Goal: Information Seeking & Learning: Stay updated

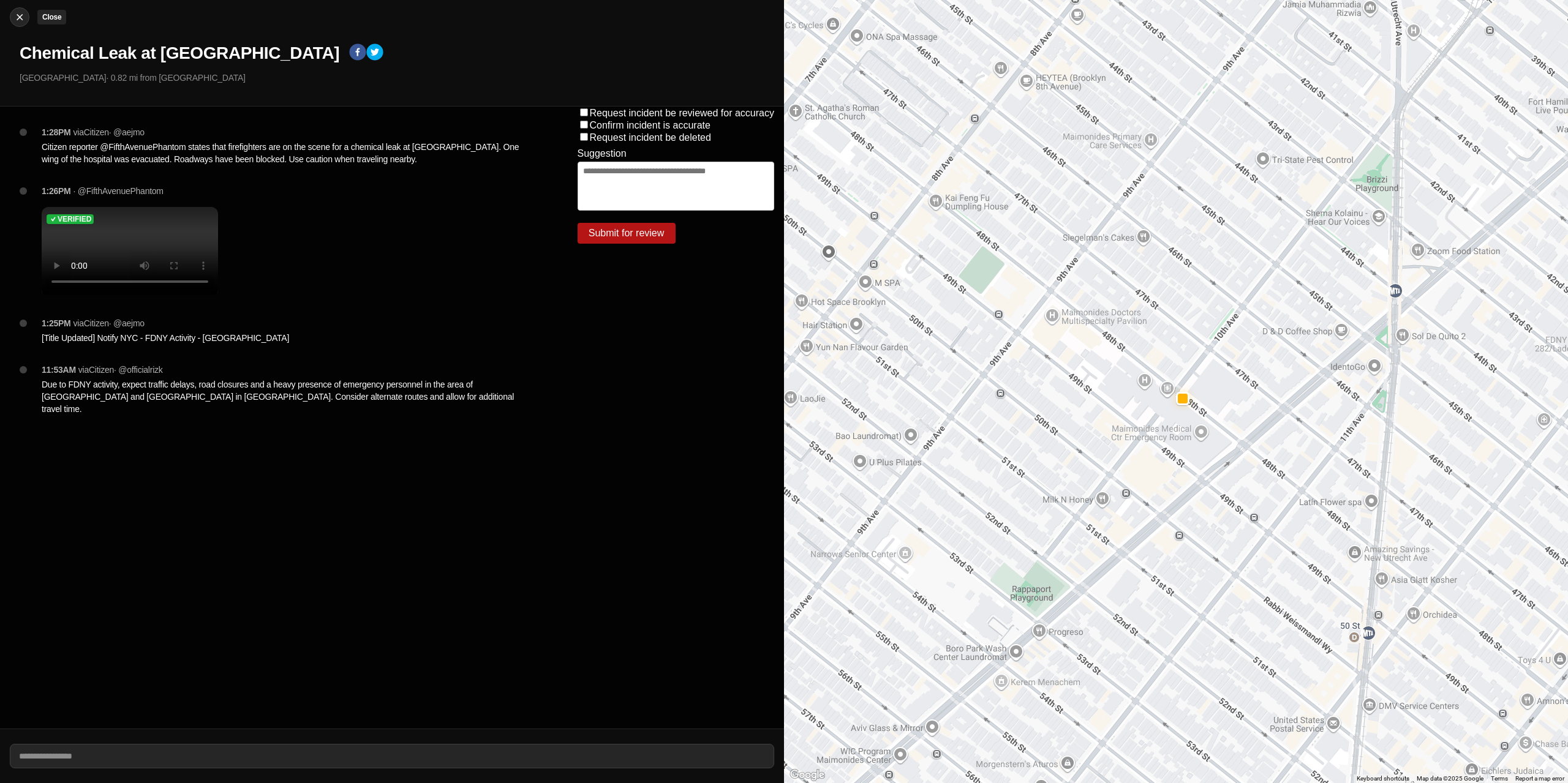
click at [24, 15] on img at bounding box center [19, 17] width 13 height 13
select select "*"
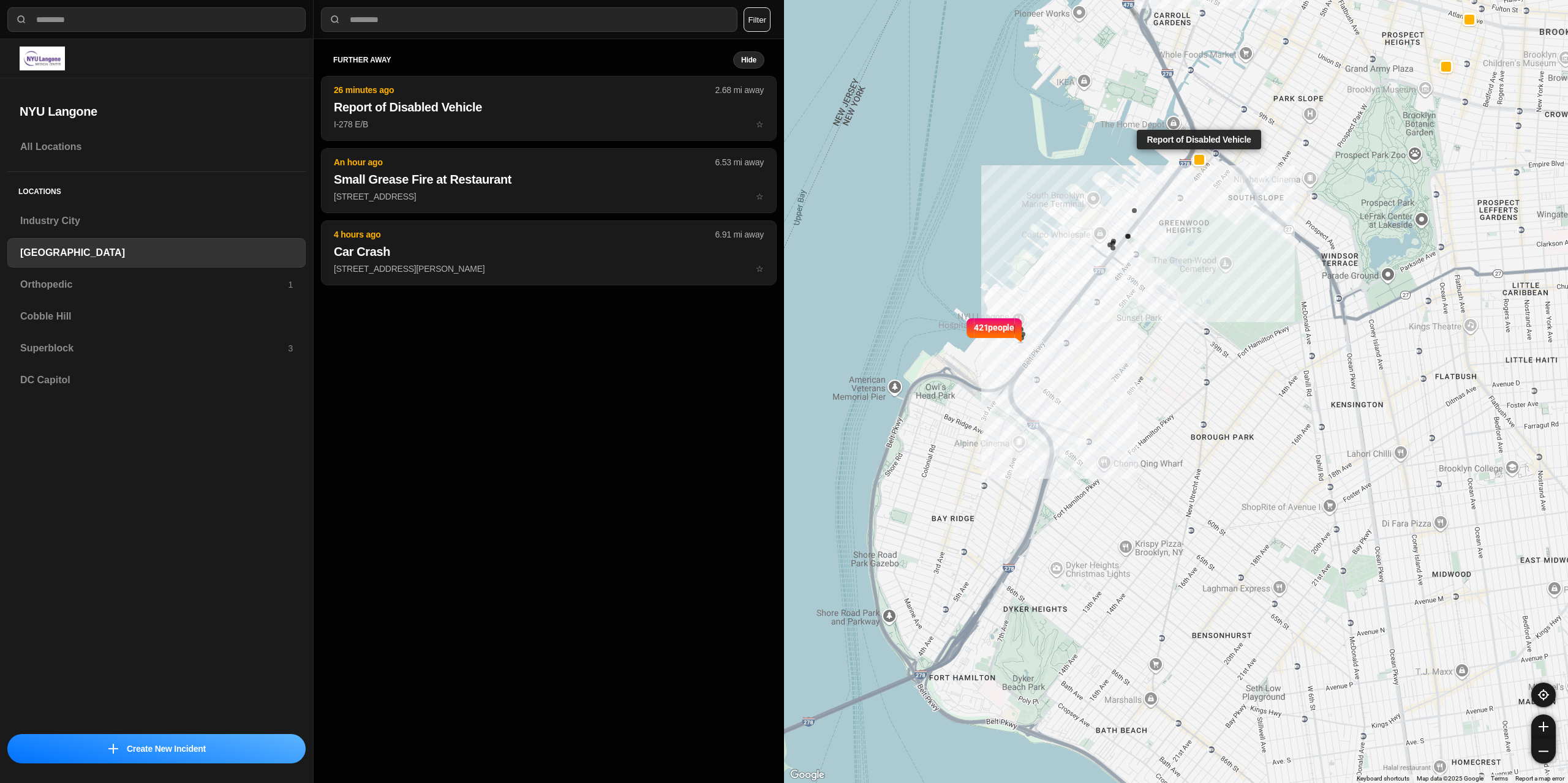
click at [1196, 163] on div at bounding box center [1199, 159] width 10 height 10
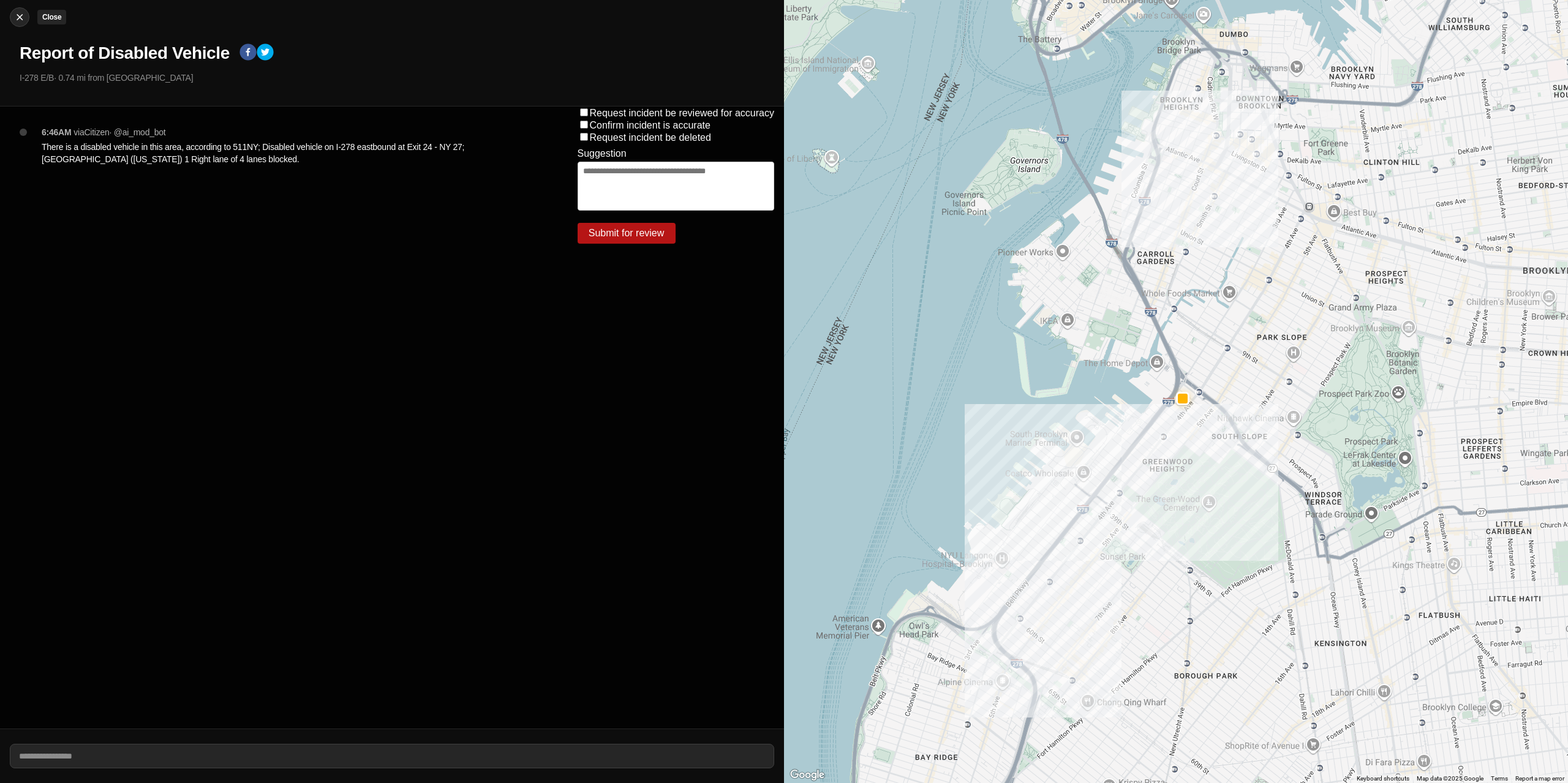
click at [25, 22] on img at bounding box center [19, 17] width 13 height 13
select select "*"
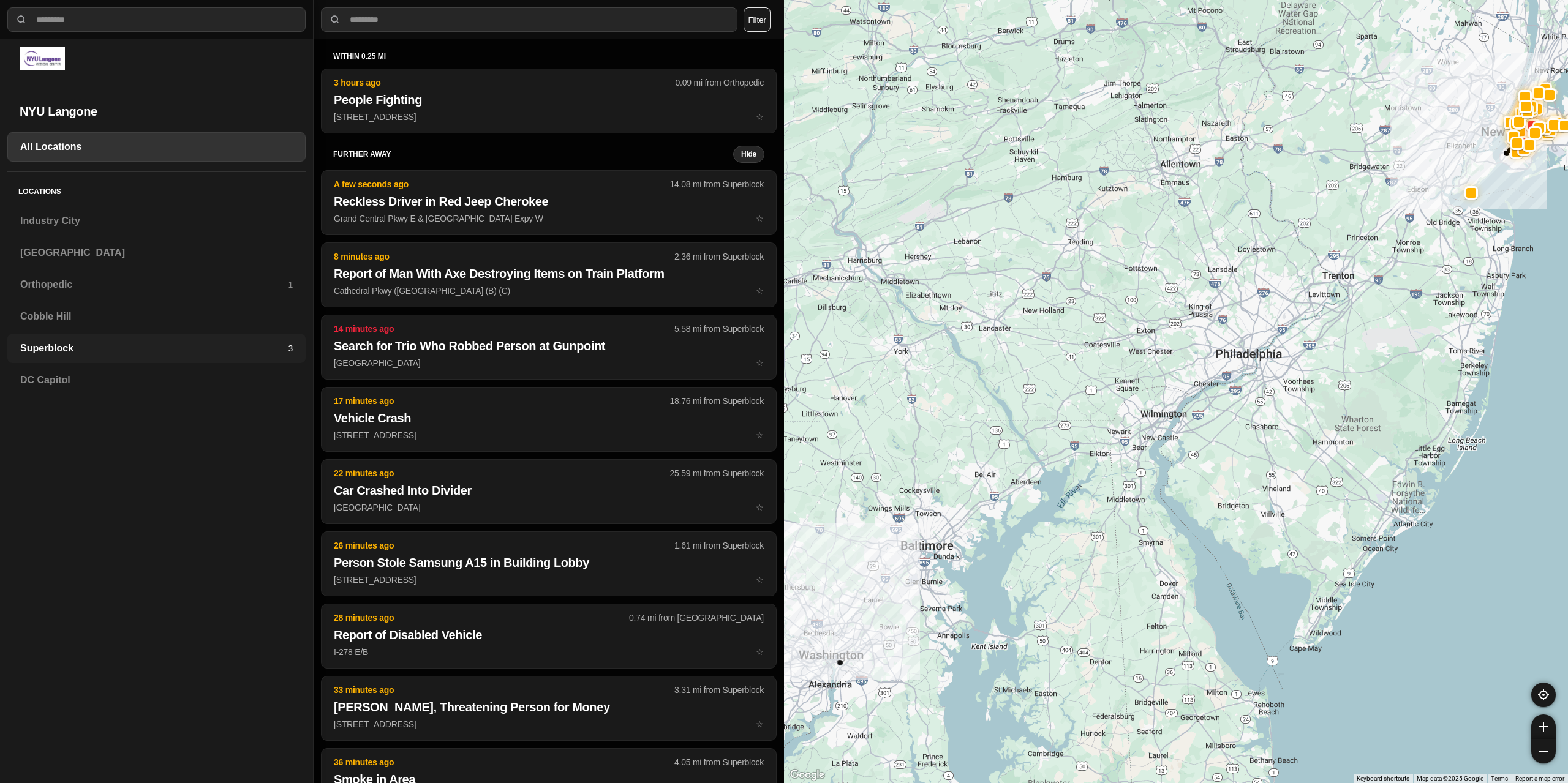
click at [106, 356] on div "Superblock 3" at bounding box center [156, 348] width 298 height 29
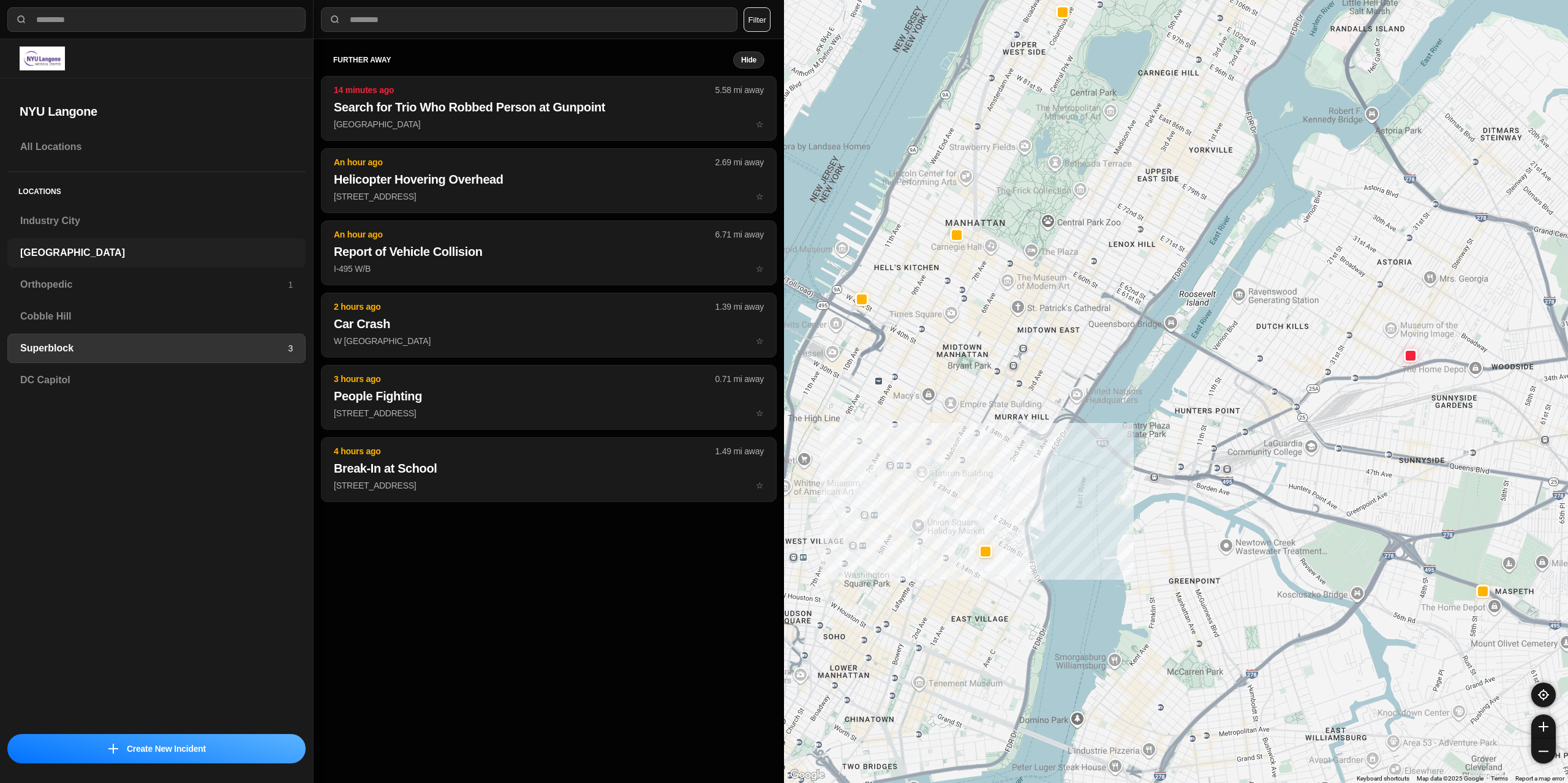
click at [64, 255] on h3 "[GEOGRAPHIC_DATA]" at bounding box center [156, 252] width 272 height 15
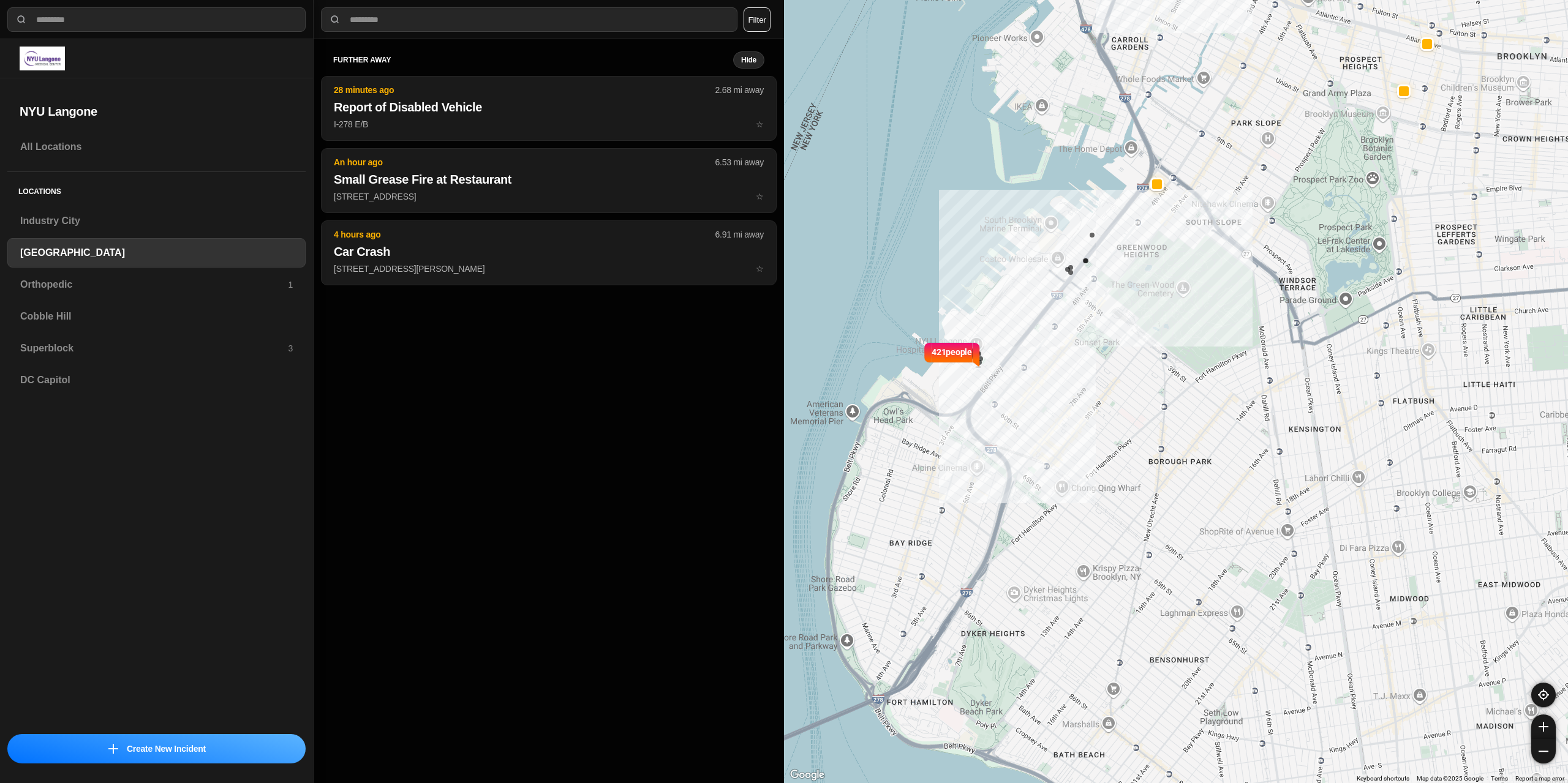
drag, startPoint x: 1152, startPoint y: 182, endPoint x: 1106, endPoint y: 208, distance: 52.8
click at [1106, 208] on div "421 people" at bounding box center [1175, 391] width 784 height 783
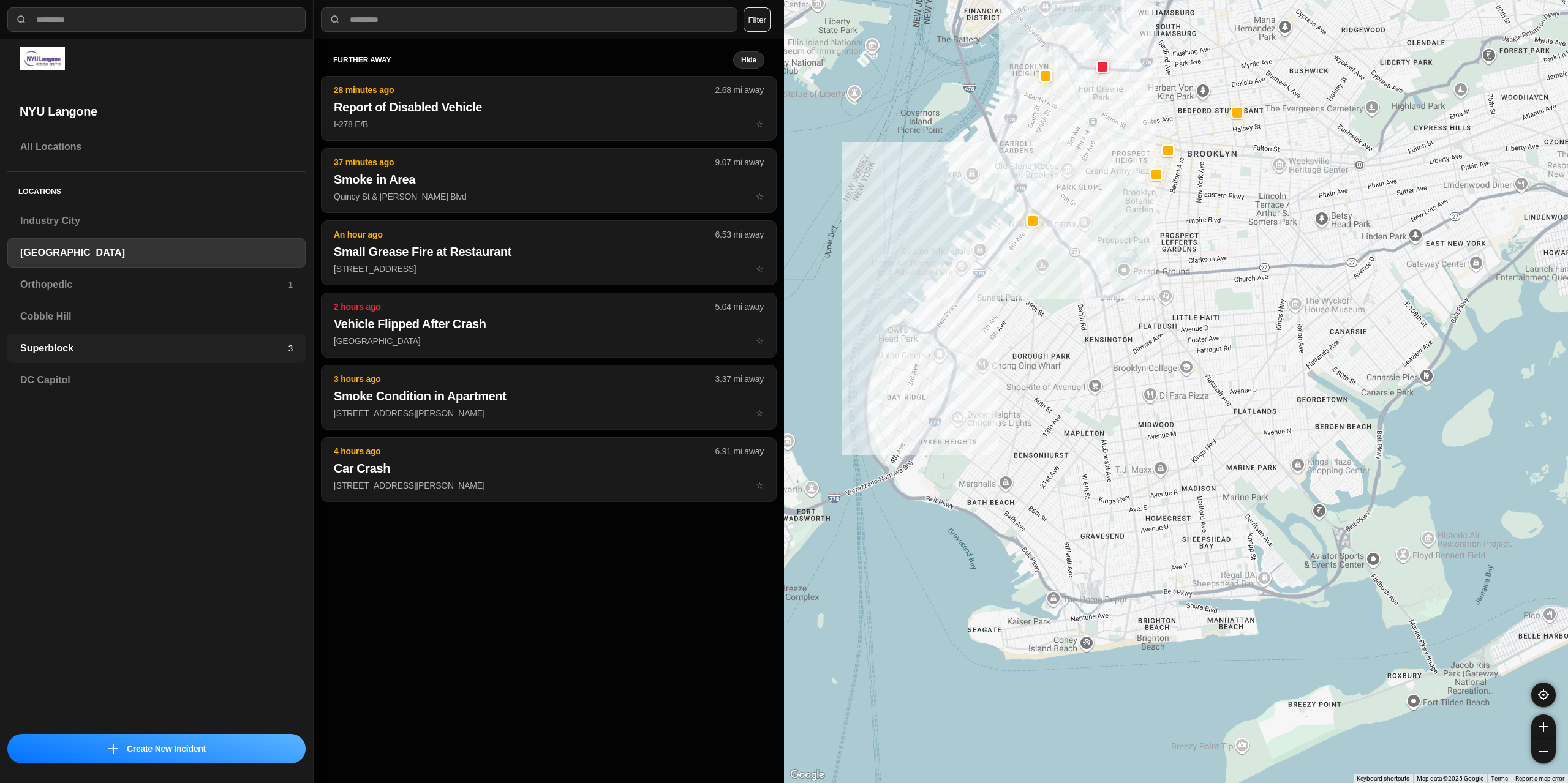
click at [96, 347] on h3 "Superblock" at bounding box center [154, 348] width 267 height 15
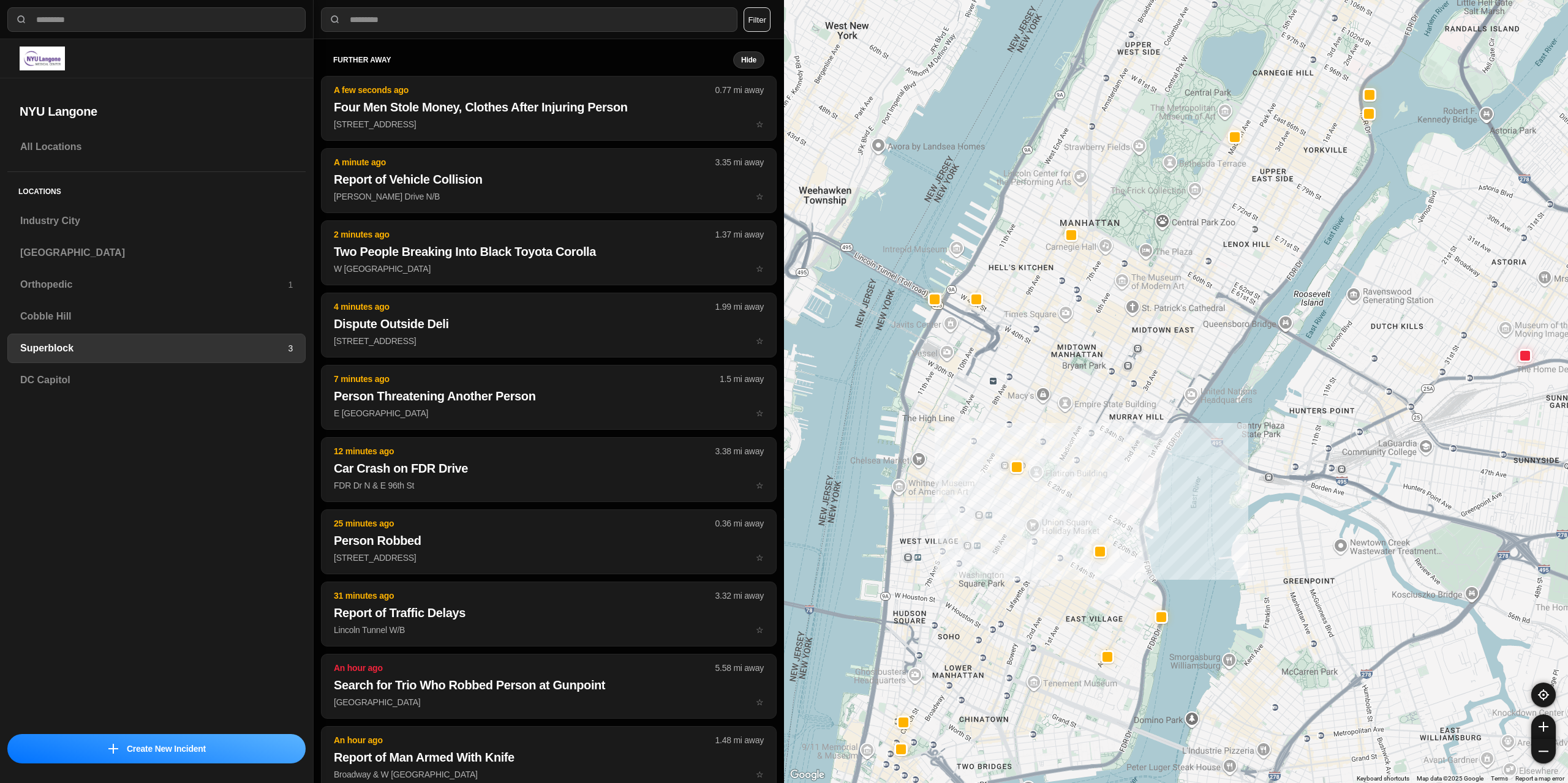
drag, startPoint x: 845, startPoint y: 273, endPoint x: 957, endPoint y: 317, distance: 120.3
click at [955, 328] on div at bounding box center [1175, 391] width 784 height 783
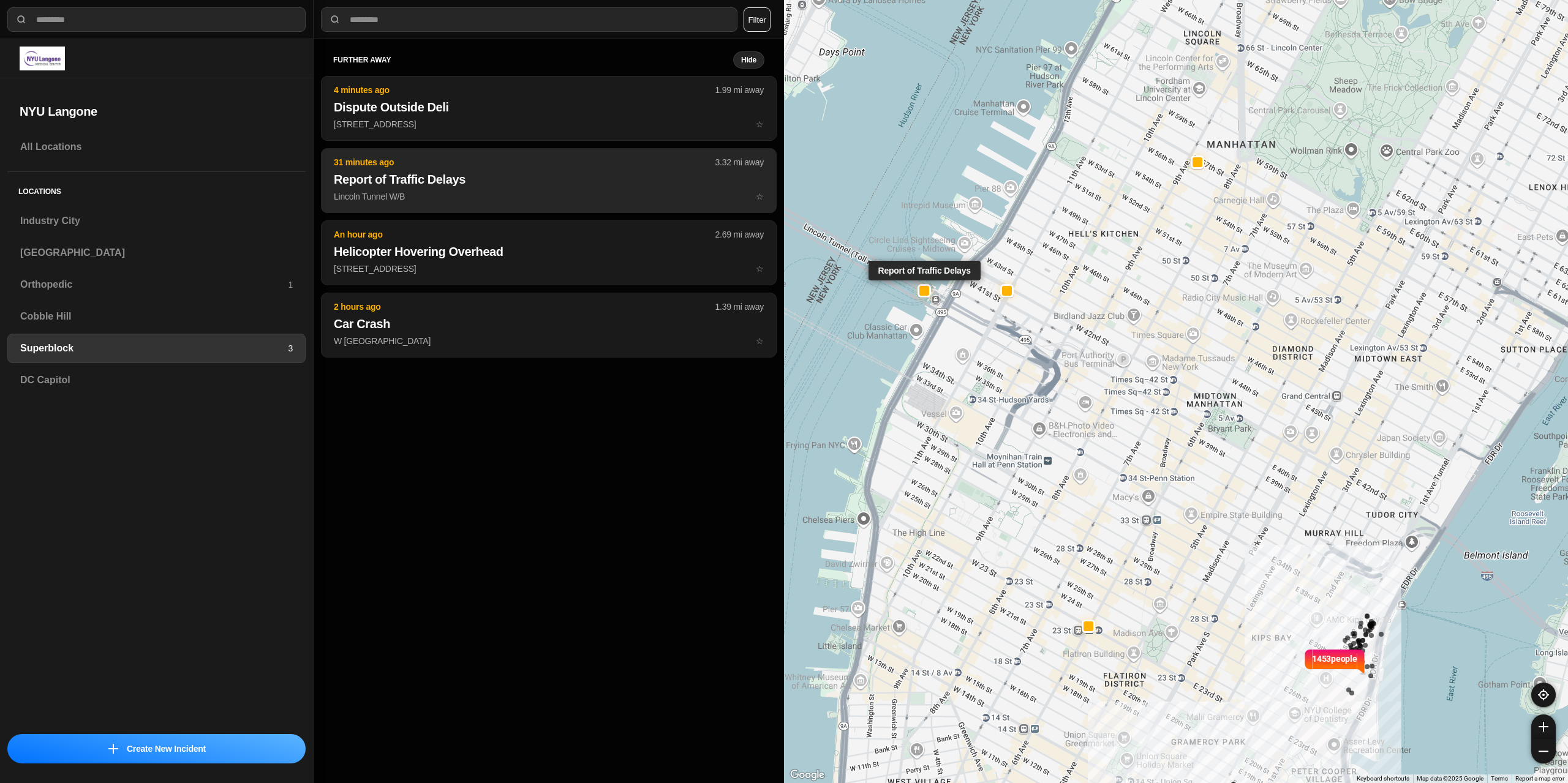
click at [540, 182] on h2 "Report of Traffic Delays" at bounding box center [548, 179] width 430 height 17
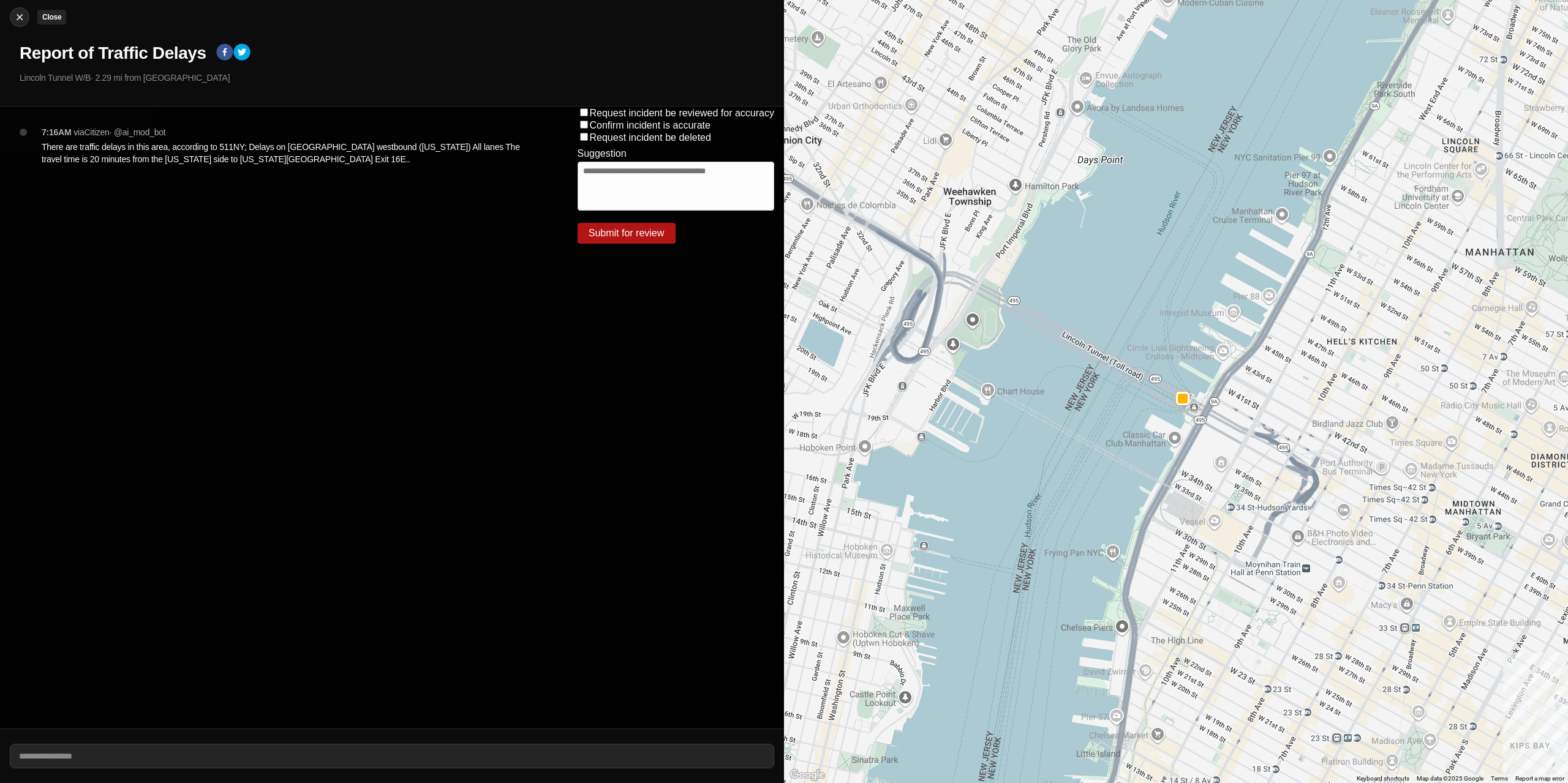
click at [24, 16] on img at bounding box center [19, 17] width 13 height 13
select select "*"
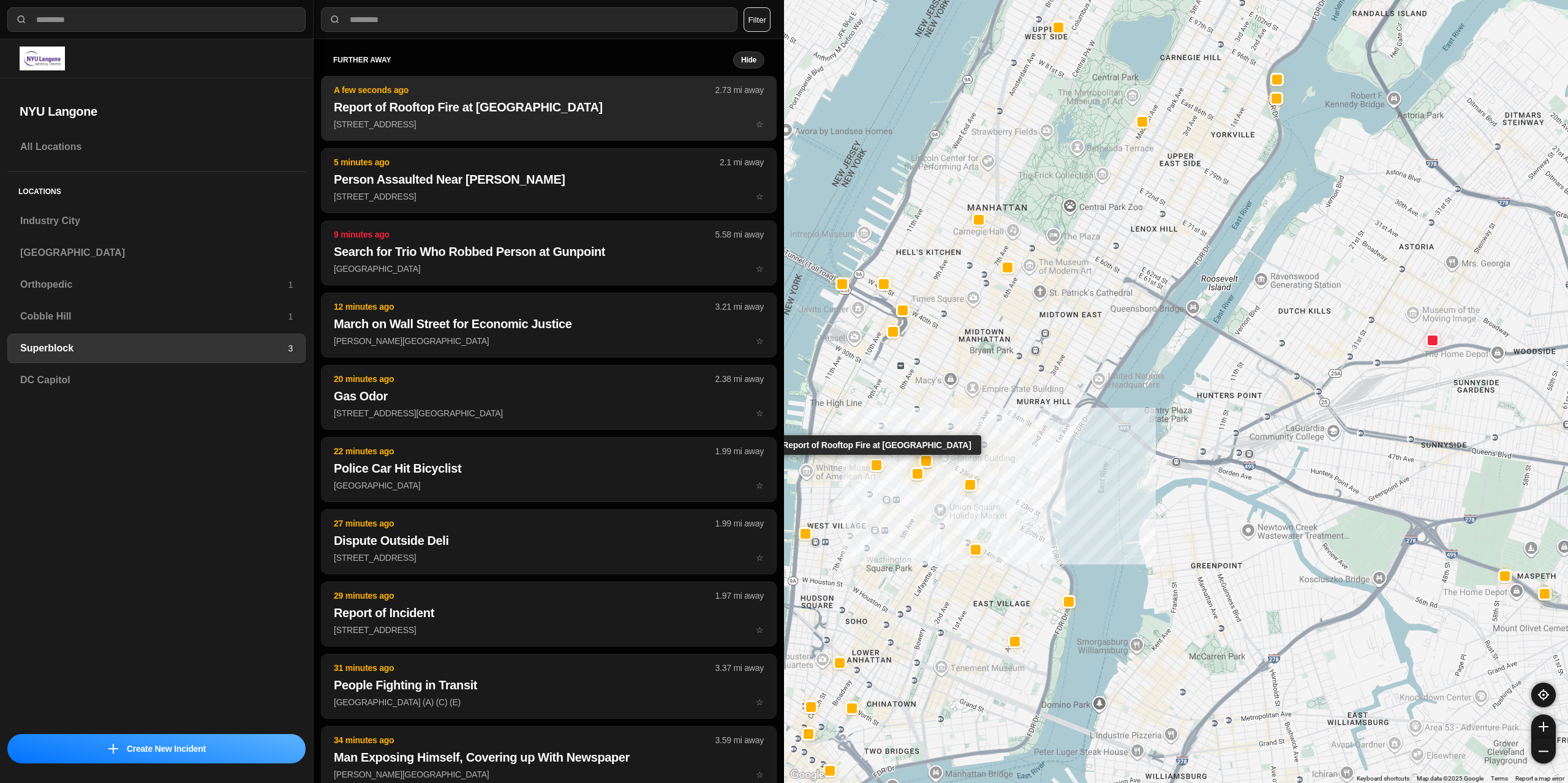
click at [492, 107] on h2 "Report of Rooftop Fire at [GEOGRAPHIC_DATA]" at bounding box center [548, 107] width 430 height 17
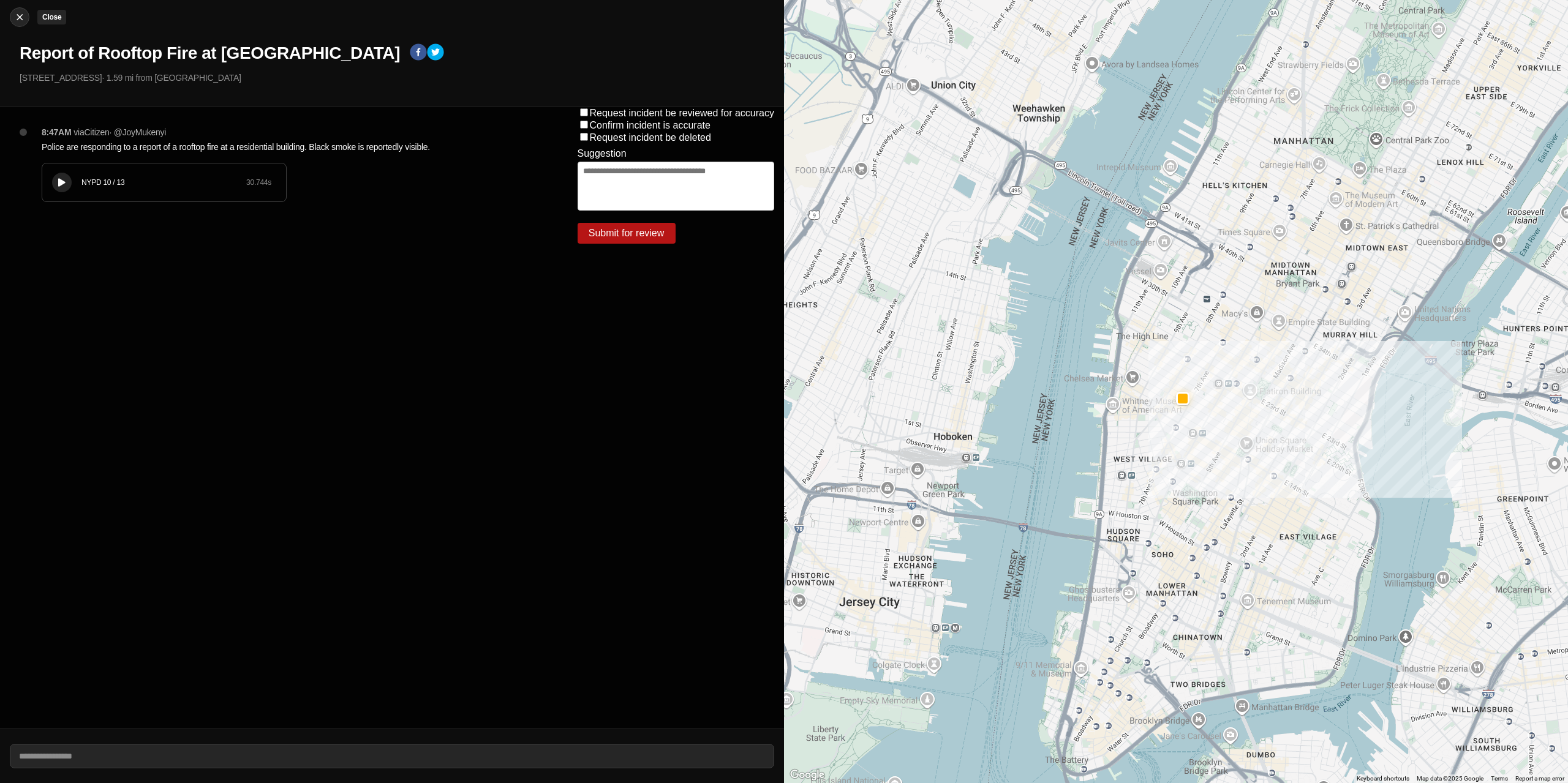
click at [15, 17] on img at bounding box center [19, 17] width 13 height 13
select select "*"
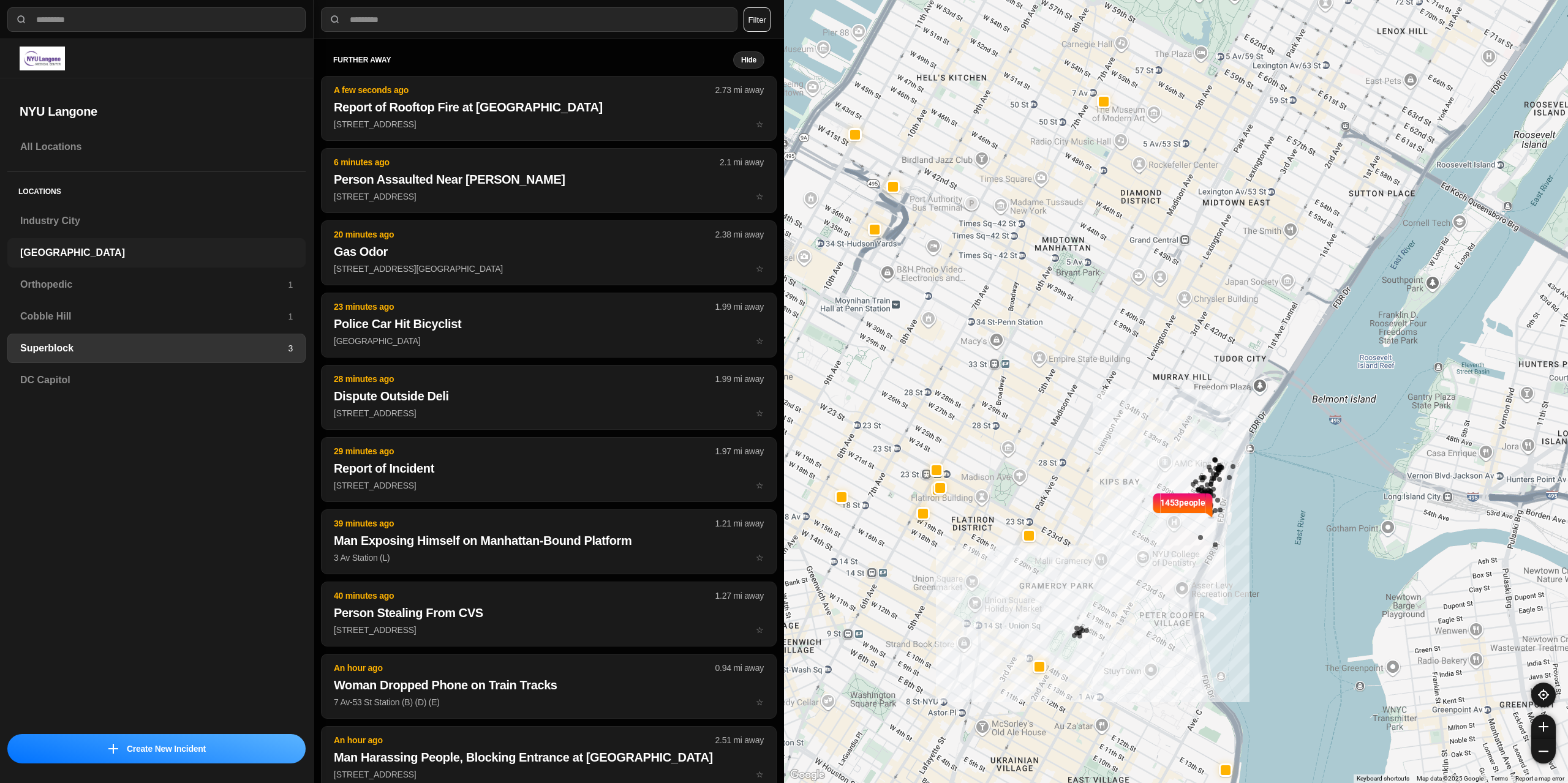
click at [86, 256] on h3 "[GEOGRAPHIC_DATA]" at bounding box center [156, 252] width 272 height 15
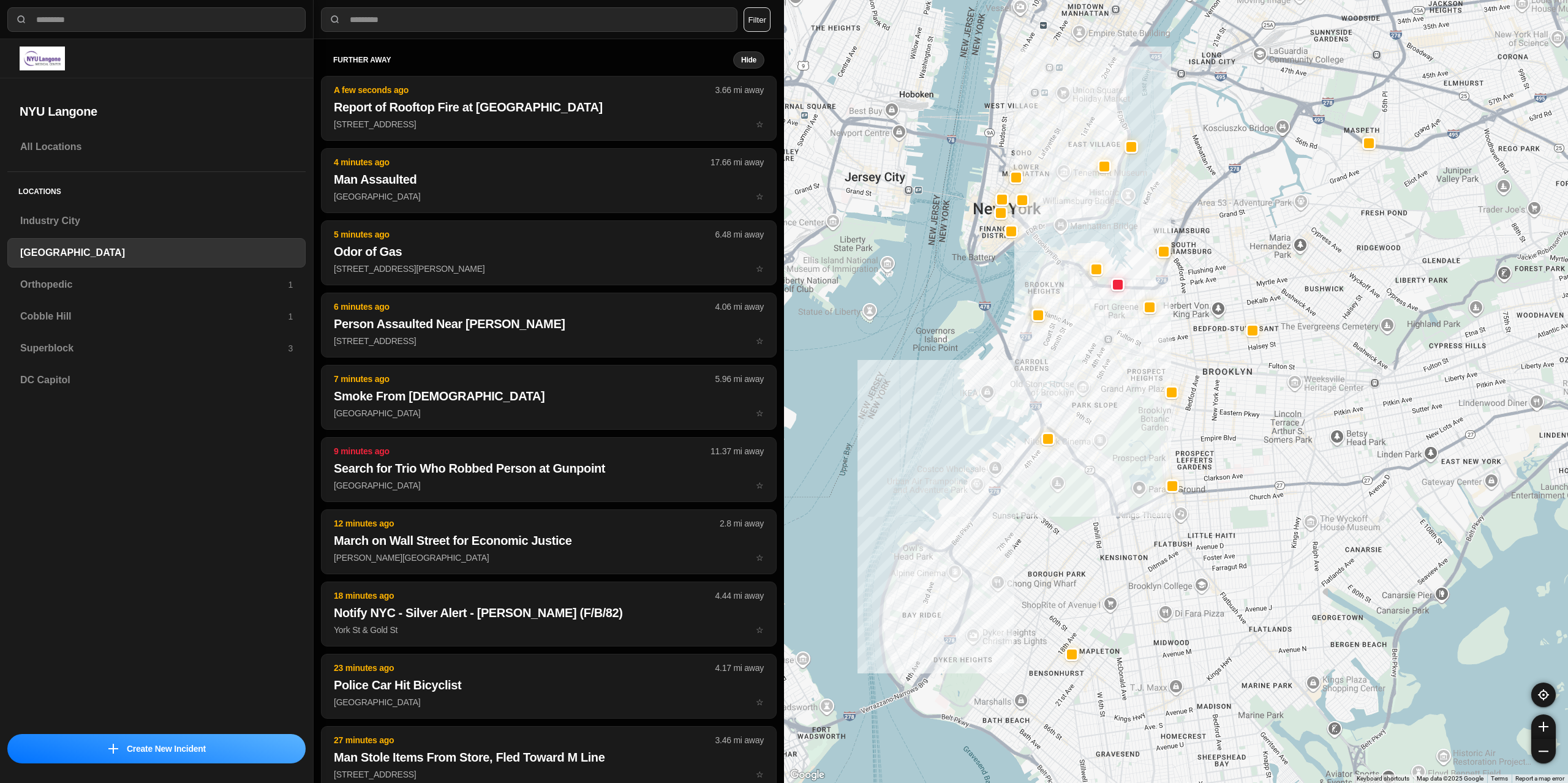
drag, startPoint x: 967, startPoint y: 386, endPoint x: 946, endPoint y: 523, distance: 138.6
click at [946, 523] on div at bounding box center [1175, 391] width 784 height 783
click at [105, 336] on div "Superblock 3" at bounding box center [156, 348] width 298 height 29
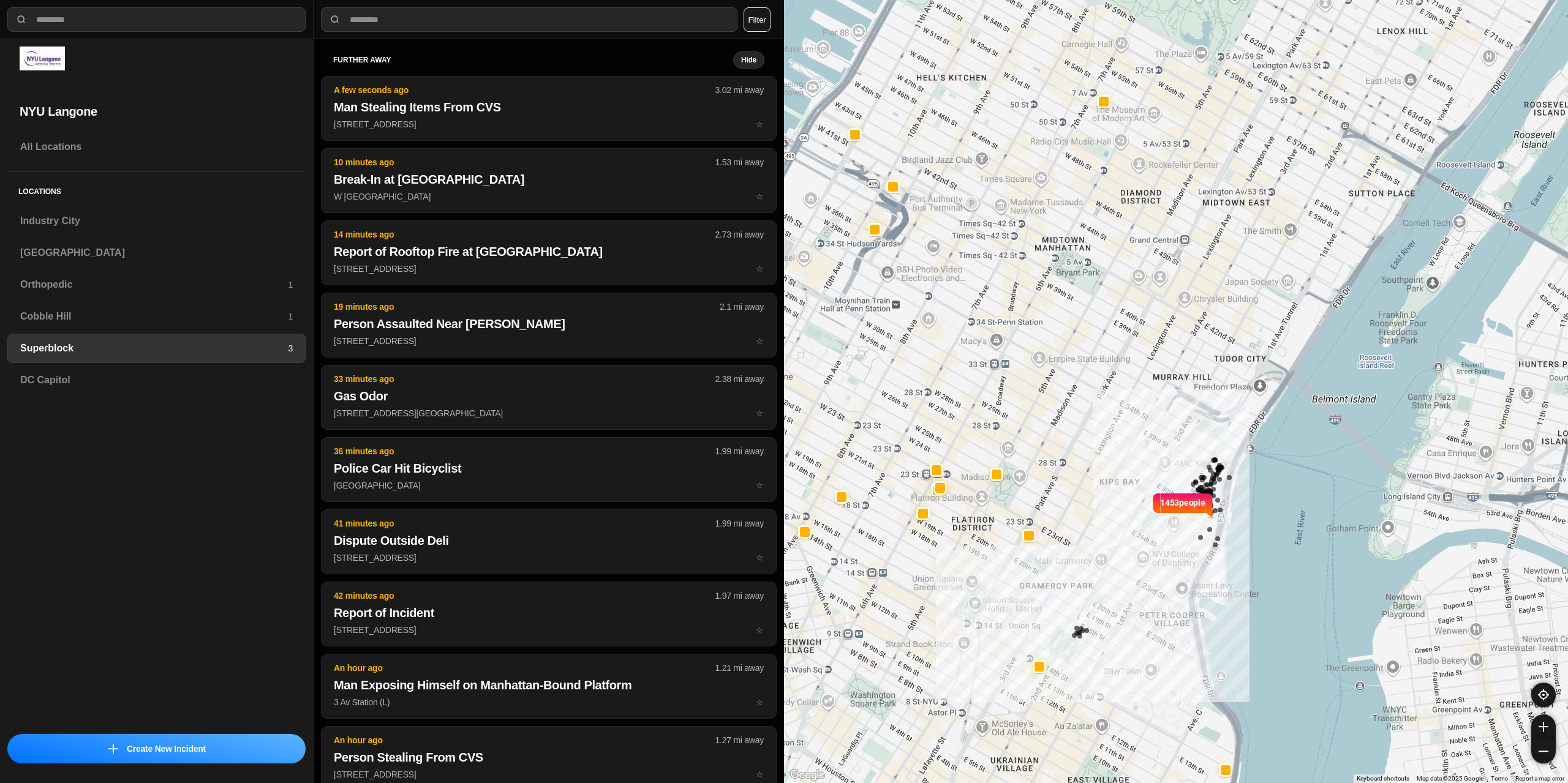
click at [591, 49] on div "further away Hide A few seconds ago 3.02 mi away Man Stealing Items From CVS [S…" at bounding box center [548, 411] width 470 height 744
click at [49, 258] on h3 "[GEOGRAPHIC_DATA]" at bounding box center [156, 252] width 272 height 15
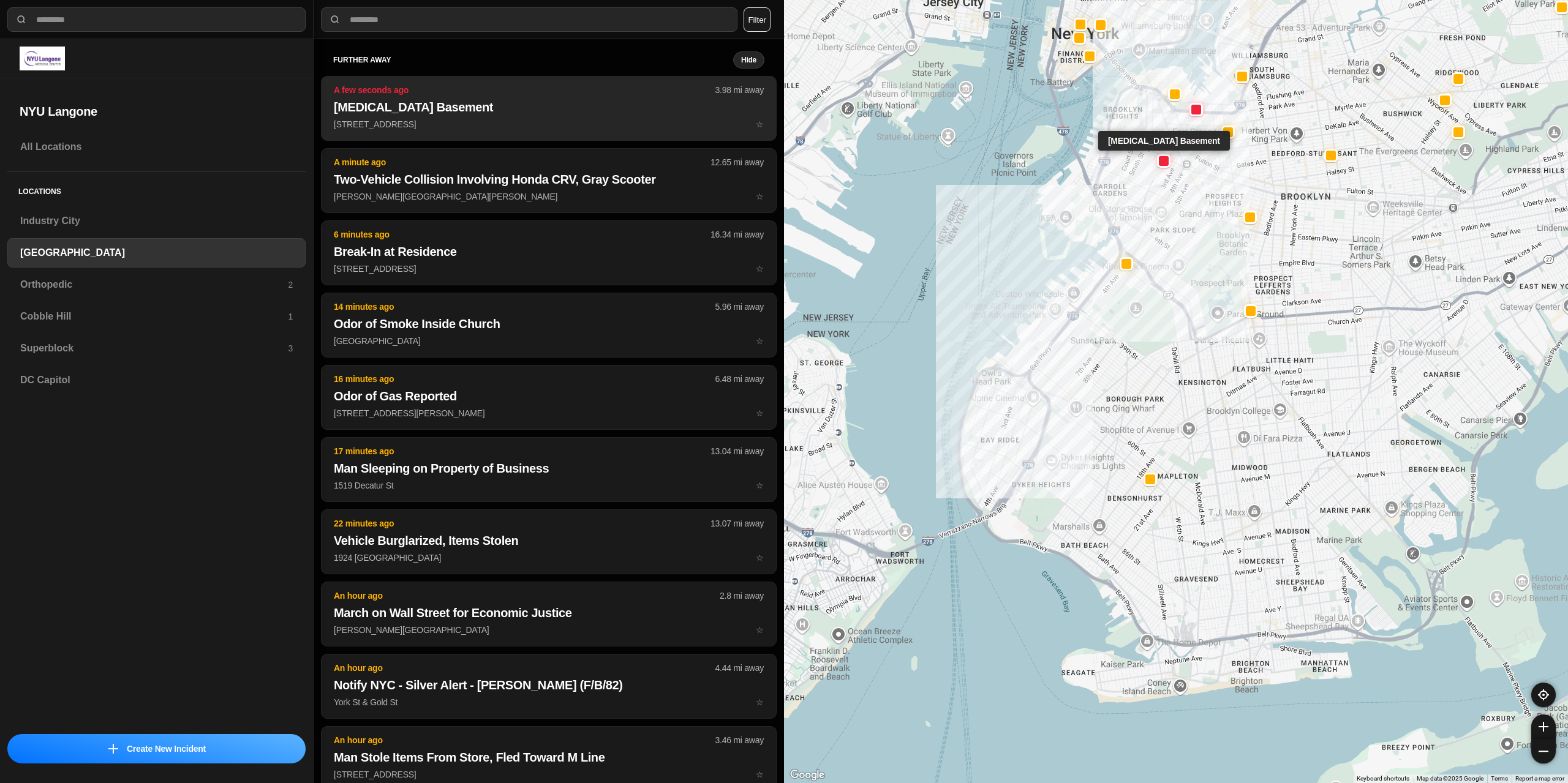
click at [427, 112] on h2 "[MEDICAL_DATA] Basement" at bounding box center [548, 107] width 430 height 17
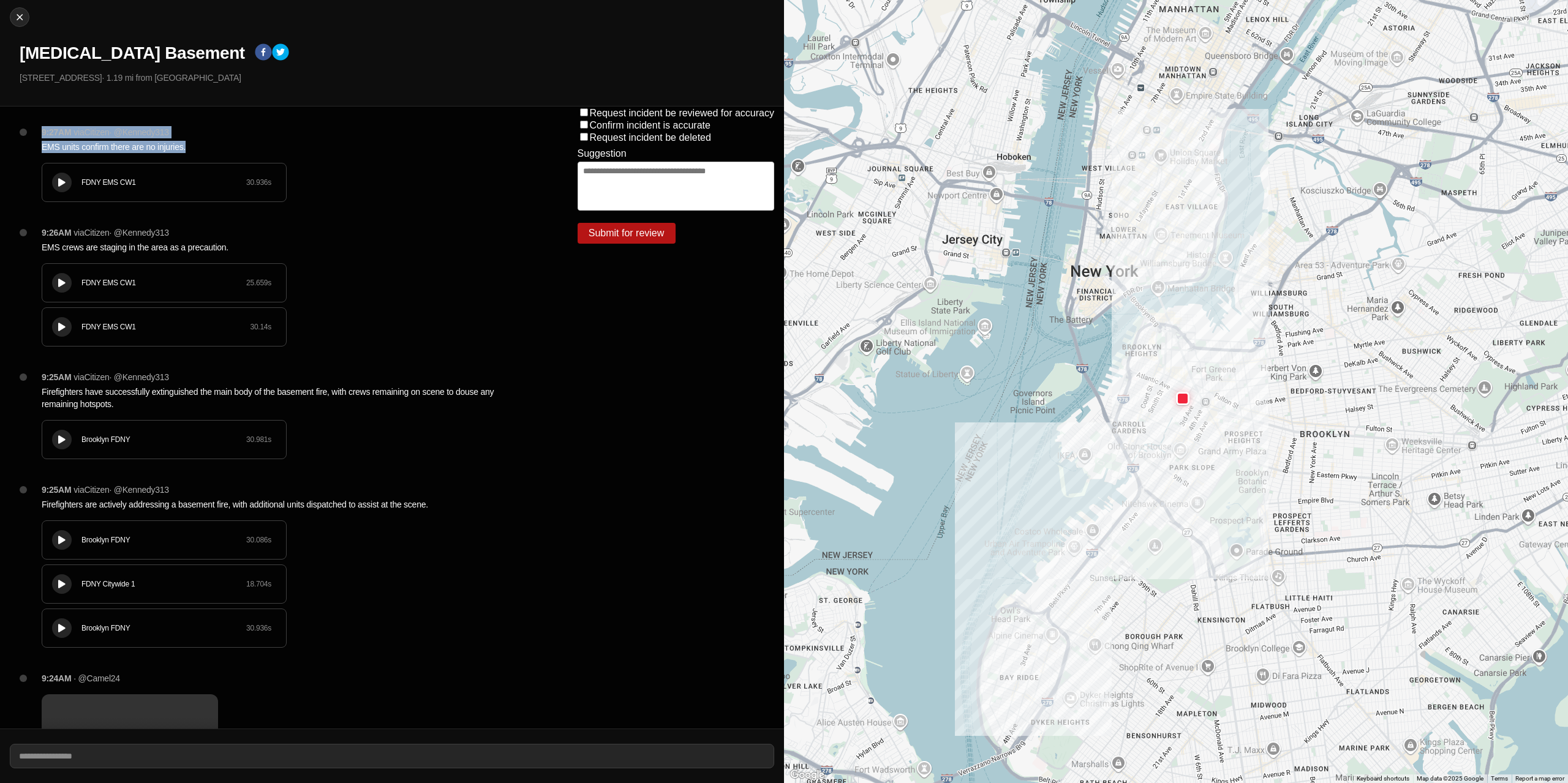
drag, startPoint x: 192, startPoint y: 147, endPoint x: 33, endPoint y: 131, distance: 159.8
click at [33, 131] on div "9:27AM via Citizen · @ Kennedy313 EMS units confirm there are no injuries. FDNY…" at bounding box center [290, 176] width 516 height 101
copy div "9:27AM via Citizen · @ Kennedy313 EMS units confirm there are no injuries."
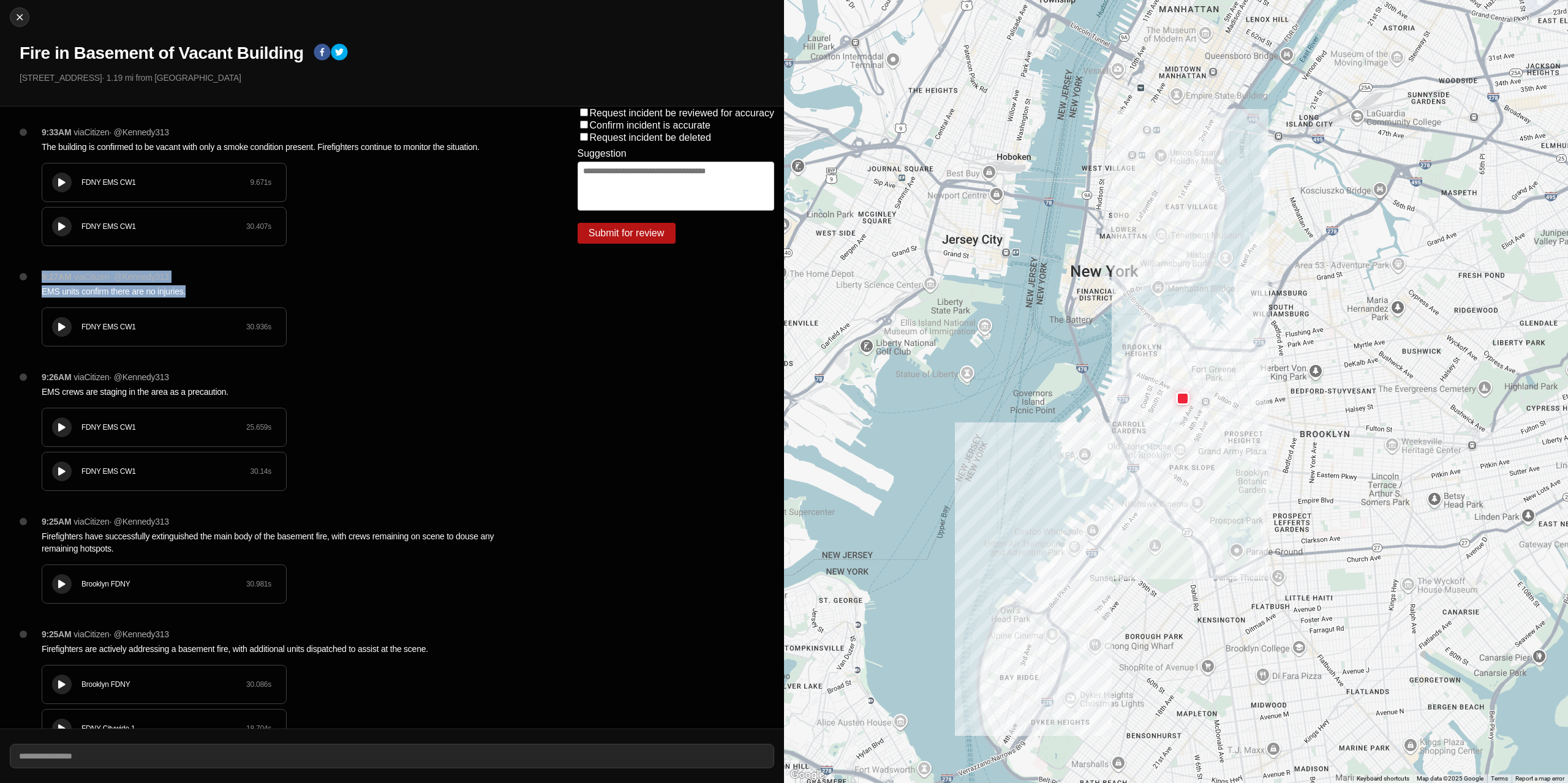
drag, startPoint x: 453, startPoint y: 231, endPoint x: 376, endPoint y: 215, distance: 78.6
click at [453, 231] on div "9:33AM via Citizen · @ Kennedy313 The building is confirmed to be vacant with o…" at bounding box center [290, 199] width 516 height 145
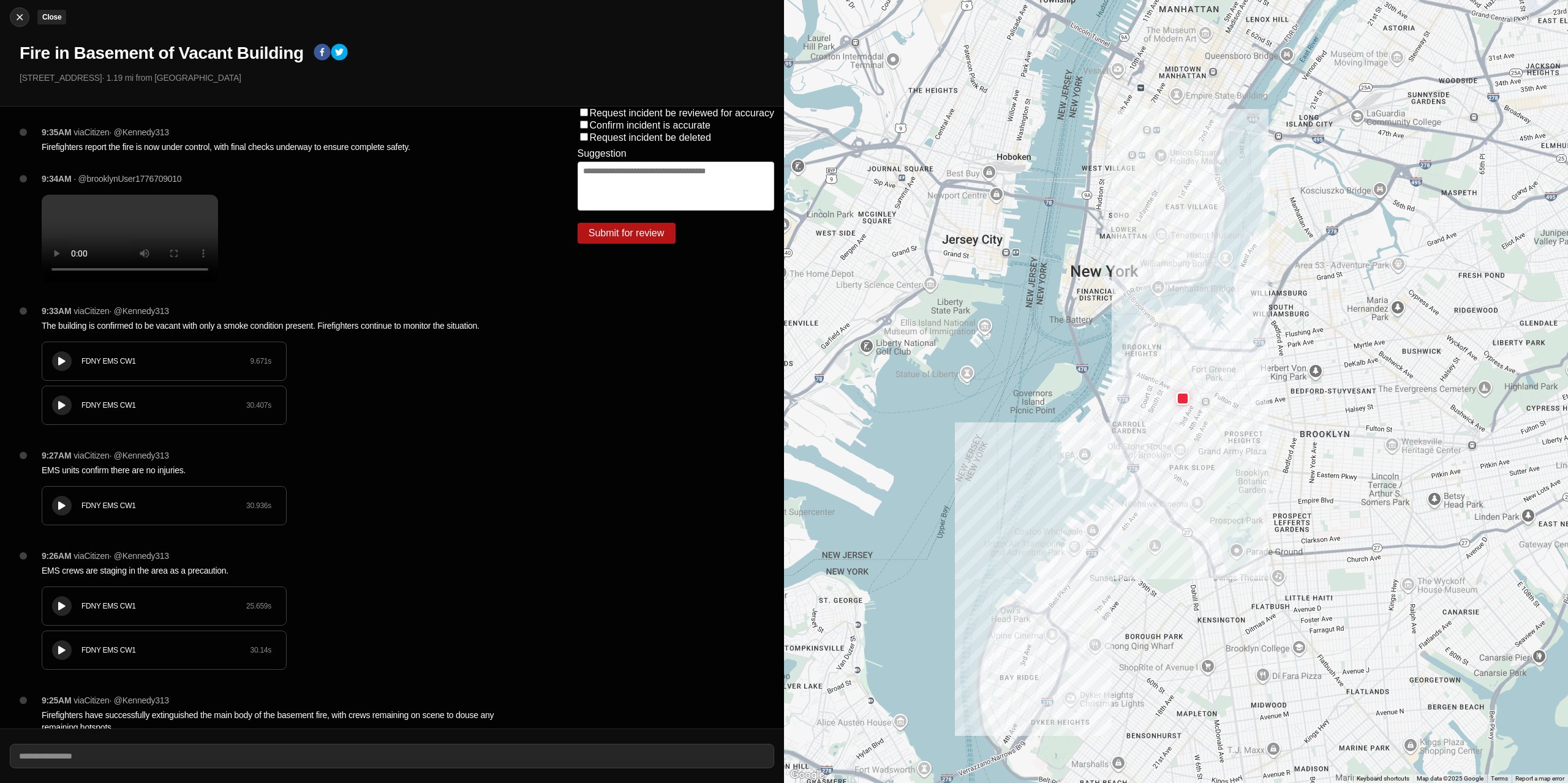
click at [22, 23] on img at bounding box center [19, 17] width 13 height 13
select select "*"
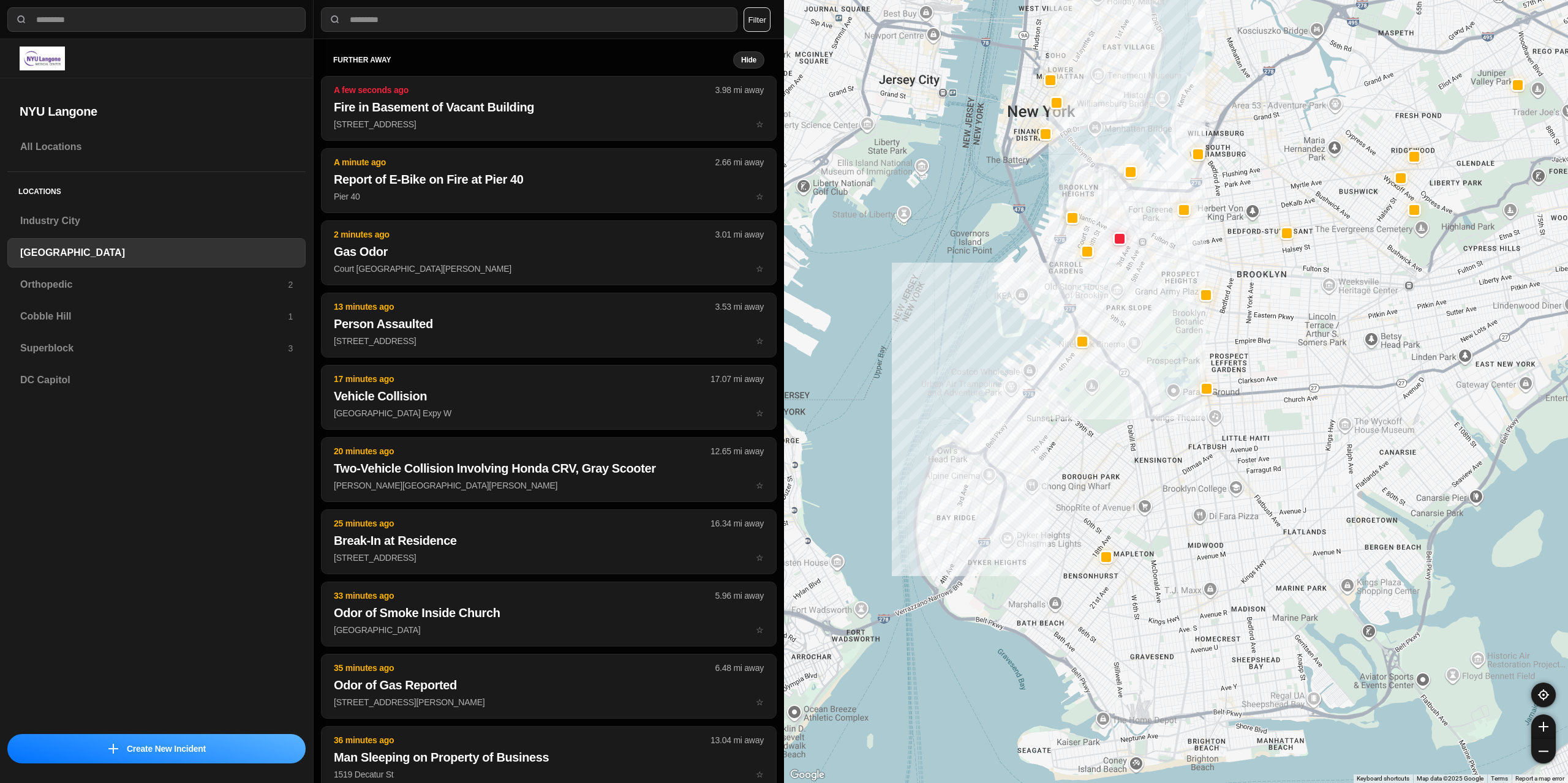
drag, startPoint x: 1052, startPoint y: 364, endPoint x: 795, endPoint y: 310, distance: 262.6
click at [1046, 433] on div at bounding box center [1175, 391] width 784 height 783
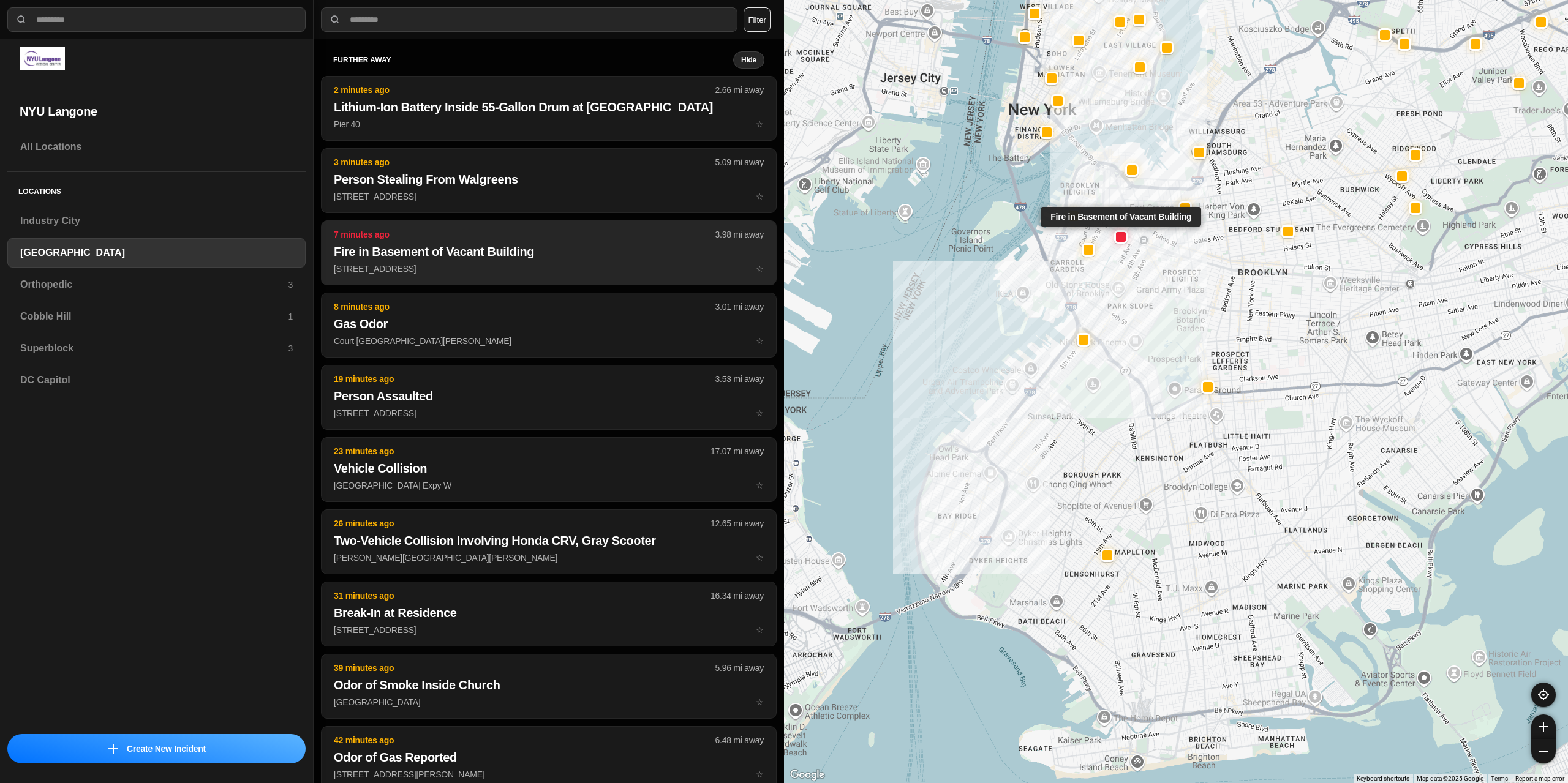
click at [595, 245] on h2 "Fire in Basement of Vacant Building" at bounding box center [548, 252] width 430 height 17
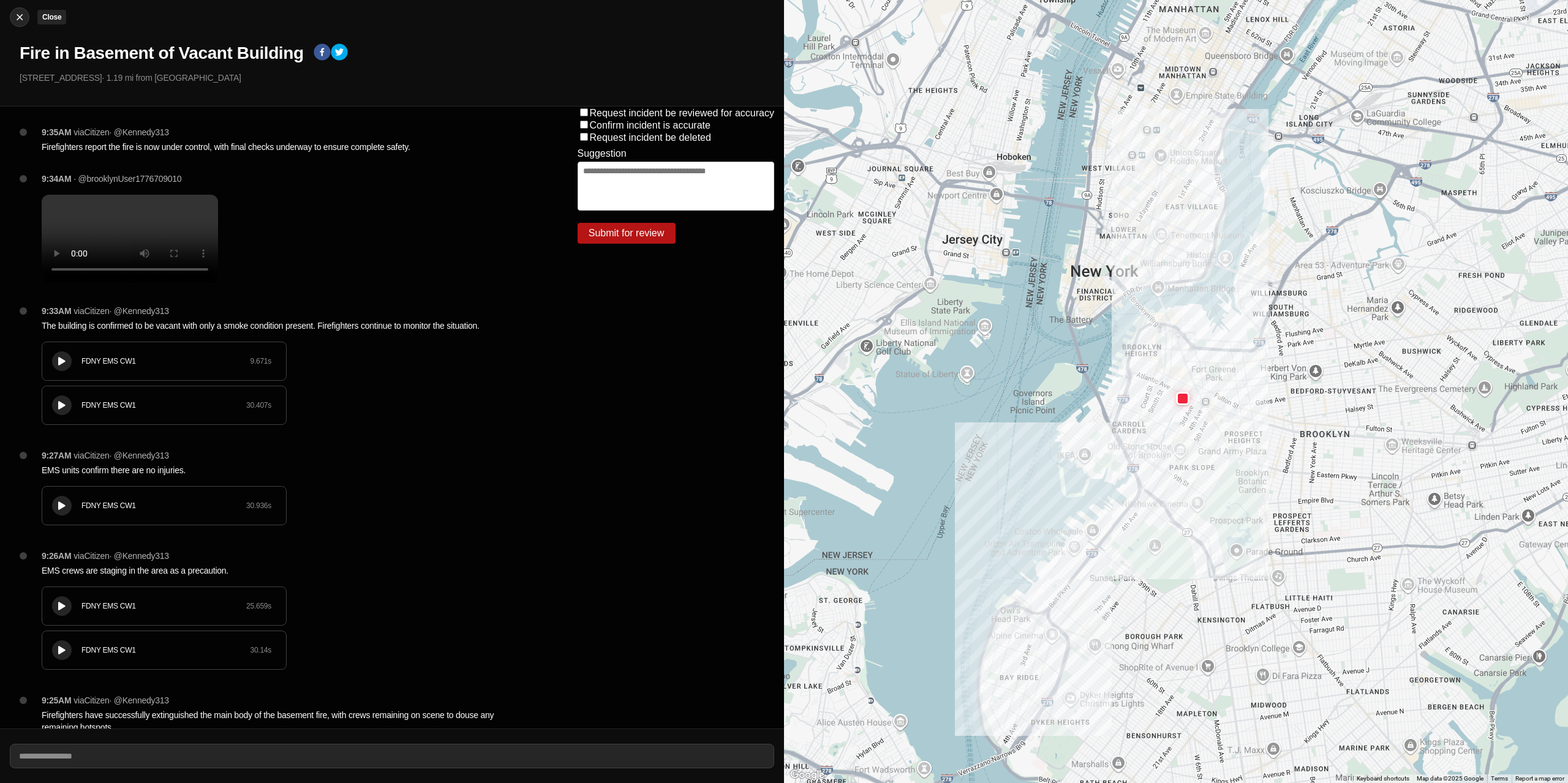
click at [17, 21] on img at bounding box center [19, 17] width 13 height 13
select select "*"
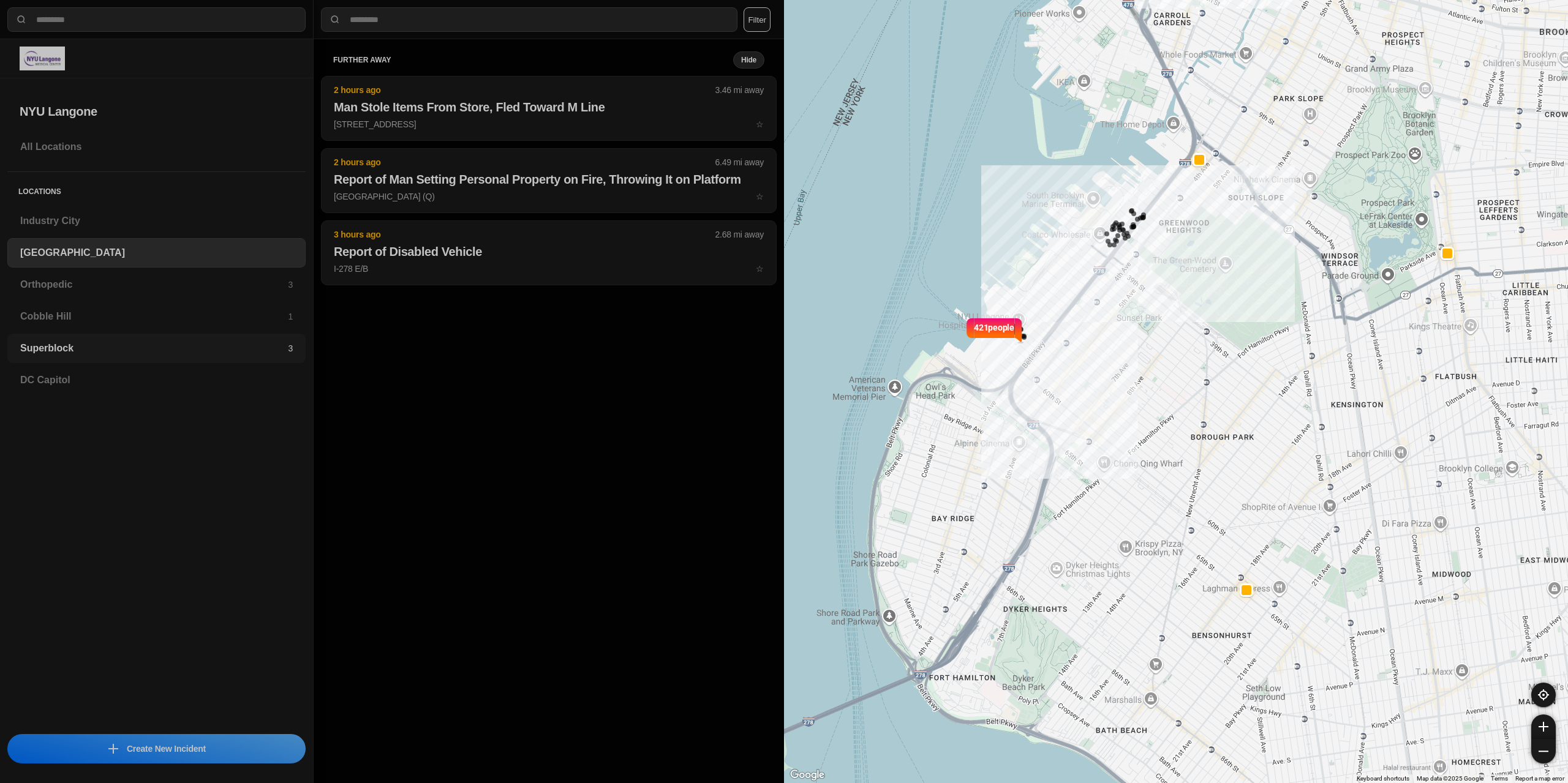
click at [95, 338] on div "Superblock 3" at bounding box center [156, 348] width 298 height 29
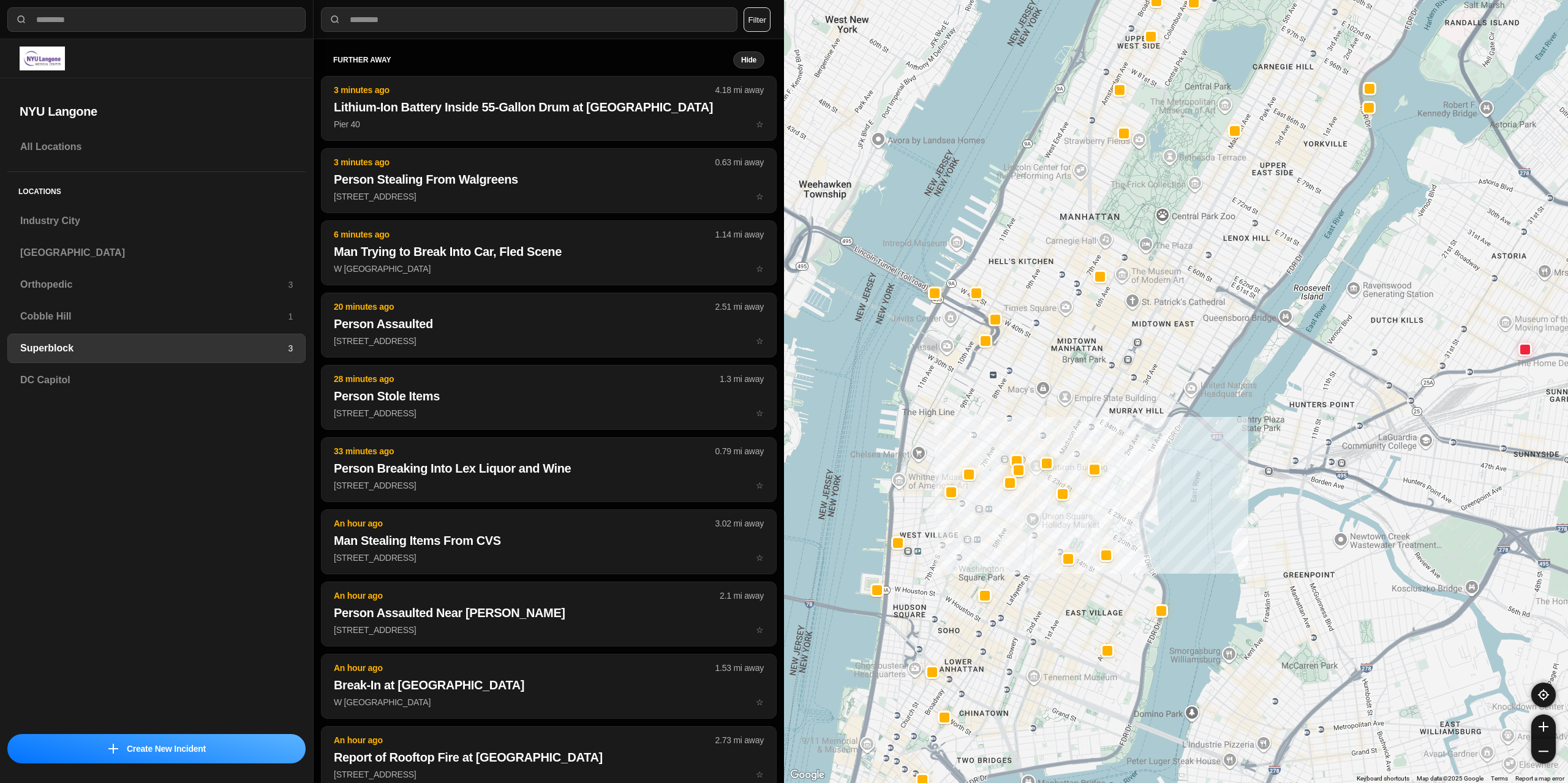
drag, startPoint x: 861, startPoint y: 602, endPoint x: 959, endPoint y: 586, distance: 99.3
click at [958, 586] on div at bounding box center [1175, 391] width 784 height 783
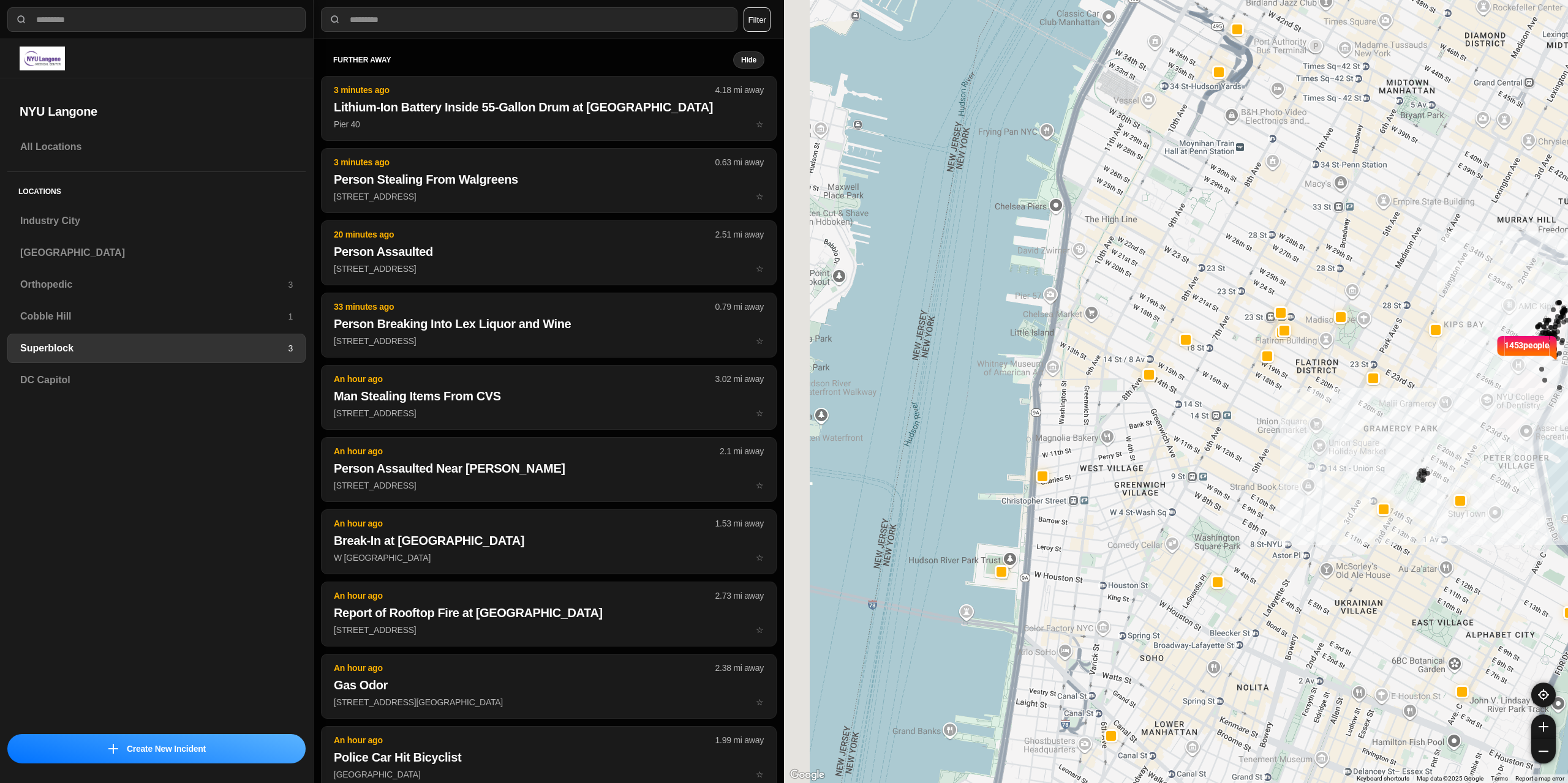
drag, startPoint x: 1000, startPoint y: 584, endPoint x: 1052, endPoint y: 586, distance: 52.0
click at [1052, 586] on div "1453 people" at bounding box center [1175, 391] width 784 height 783
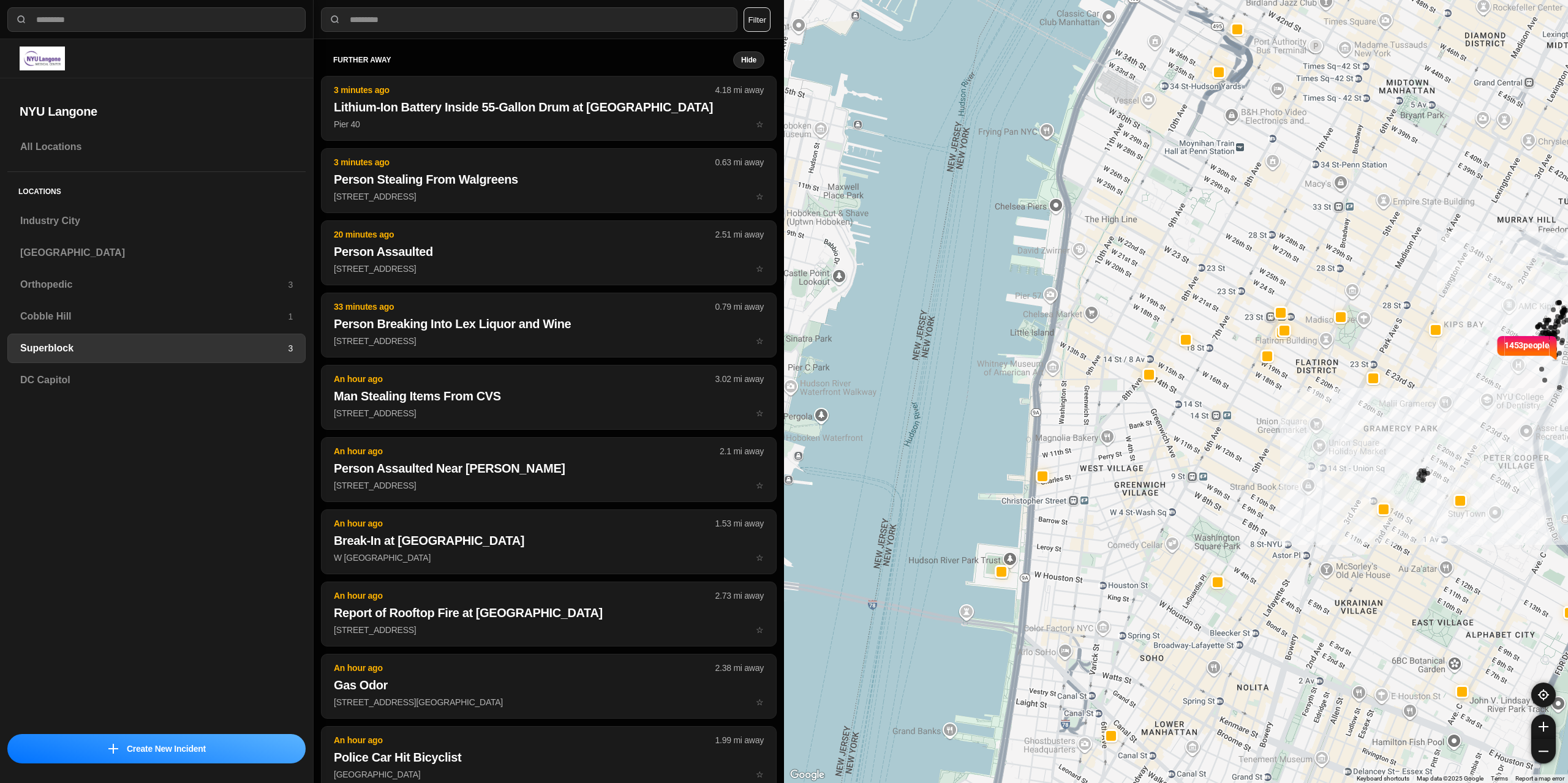
select select "*"
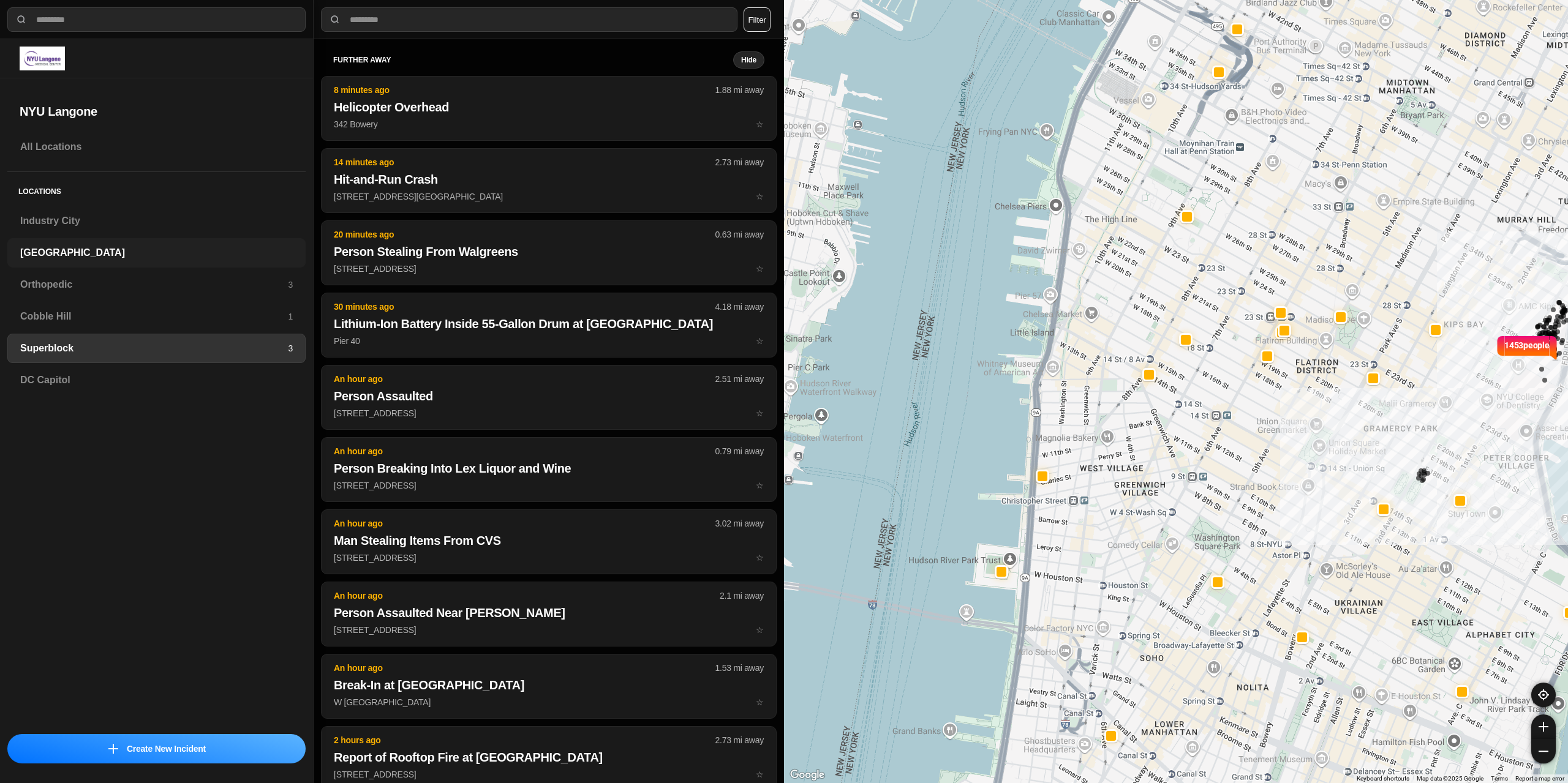
click at [91, 250] on h3 "[GEOGRAPHIC_DATA]" at bounding box center [156, 252] width 272 height 15
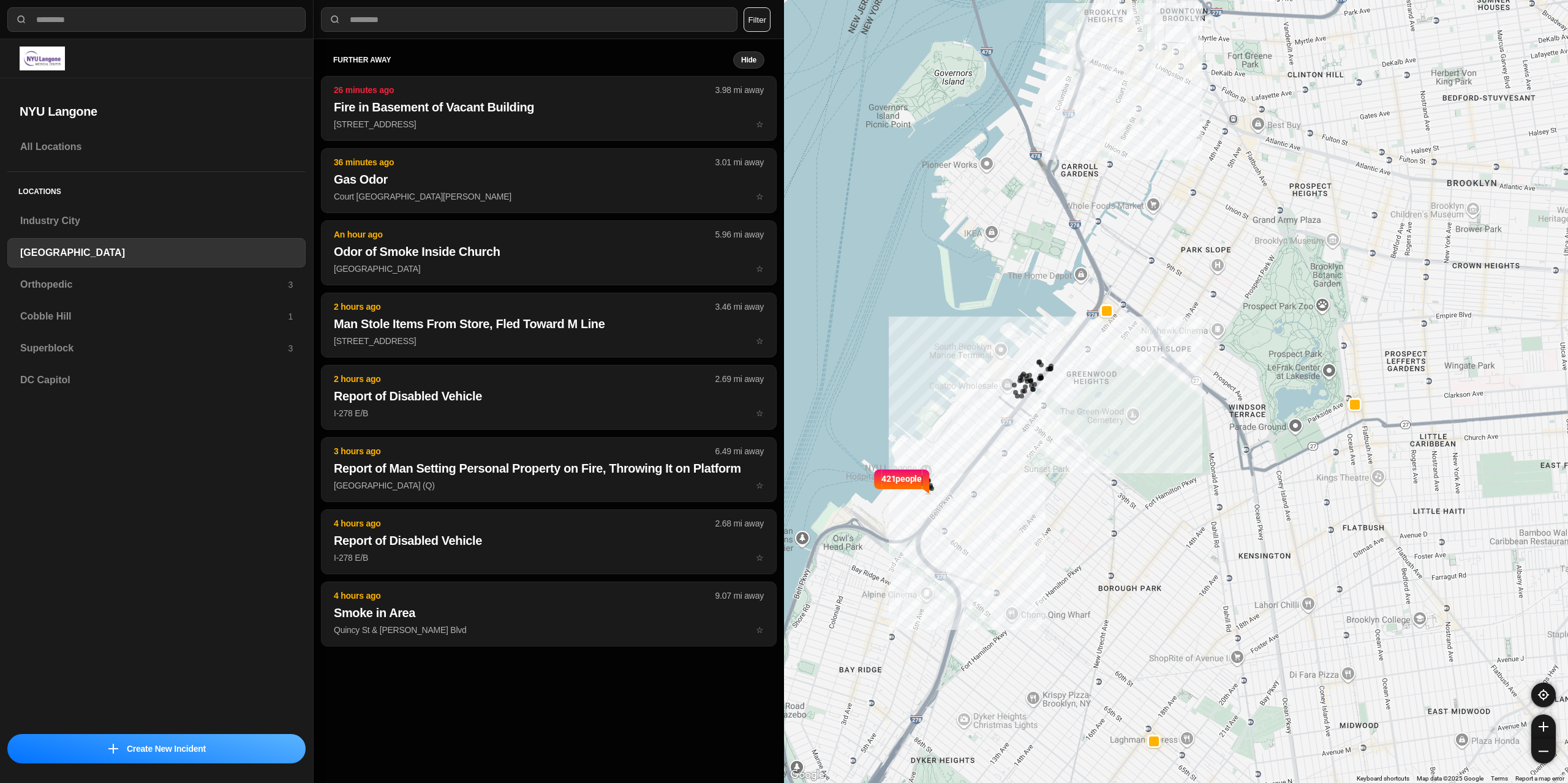
drag, startPoint x: 1000, startPoint y: 444, endPoint x: 991, endPoint y: 454, distance: 13.5
click at [991, 454] on div "421 people" at bounding box center [1175, 391] width 784 height 783
